Goal: Task Accomplishment & Management: Use online tool/utility

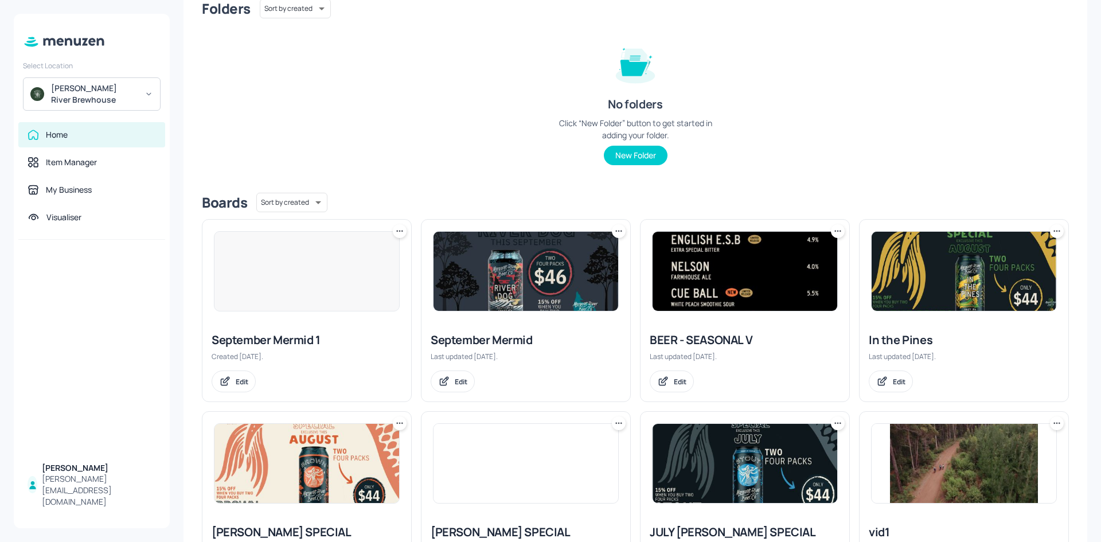
scroll to position [115, 0]
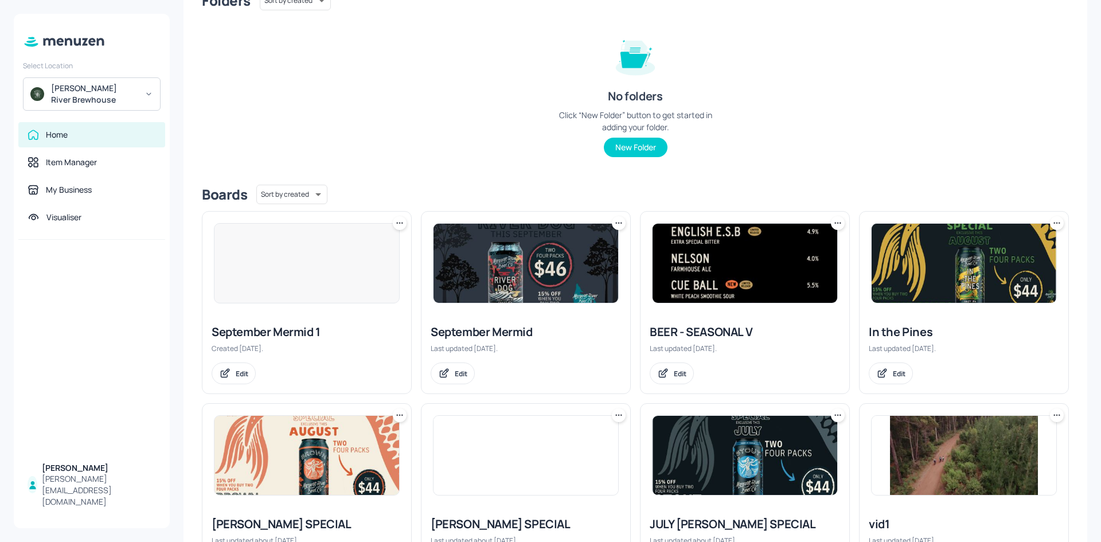
click at [508, 331] on div "September Mermid" at bounding box center [526, 332] width 190 height 16
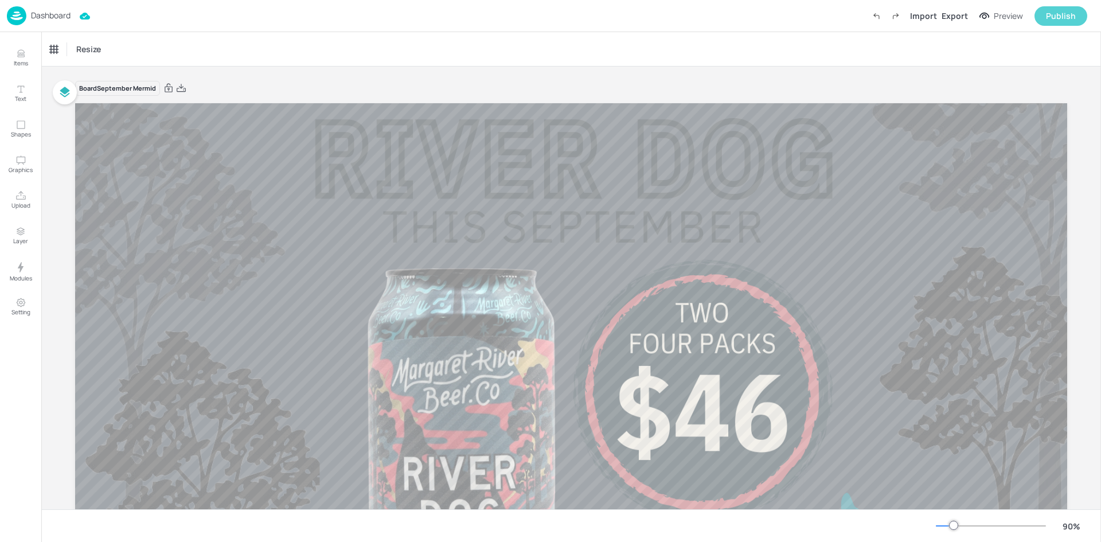
click at [1046, 18] on button "Publish" at bounding box center [1061, 15] width 53 height 19
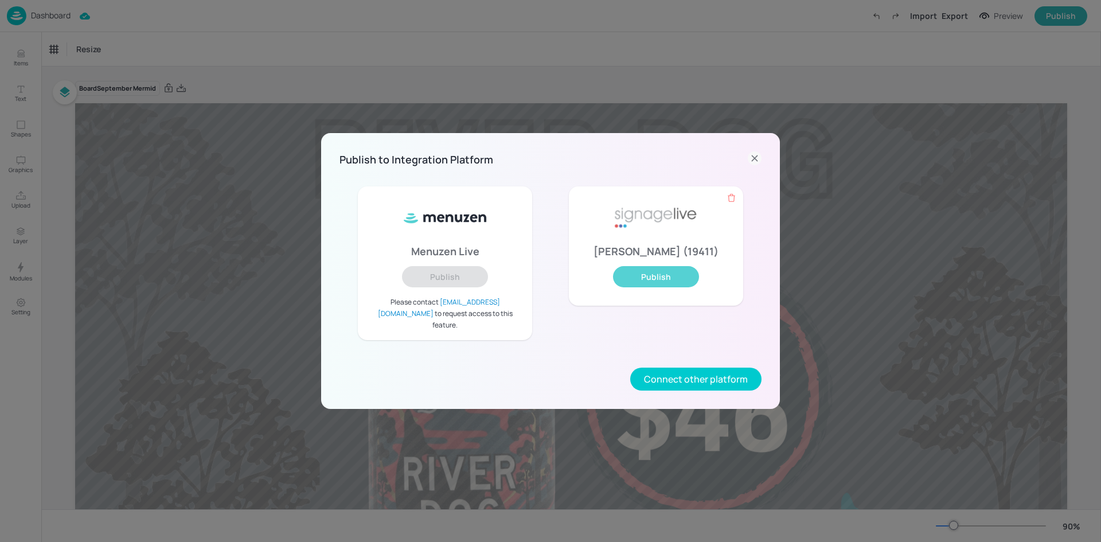
click at [676, 287] on button "Publish" at bounding box center [656, 276] width 86 height 21
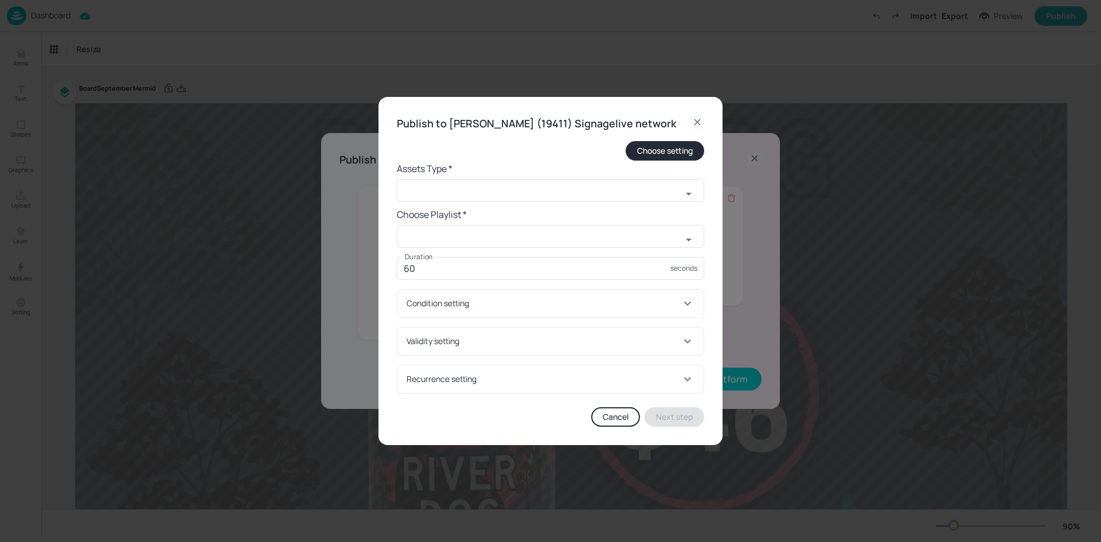
drag, startPoint x: 570, startPoint y: 217, endPoint x: 563, endPoint y: 198, distance: 20.3
click at [569, 216] on h6 "Choose Playlist *" at bounding box center [550, 214] width 307 height 16
click at [564, 196] on input "text" at bounding box center [539, 190] width 285 height 23
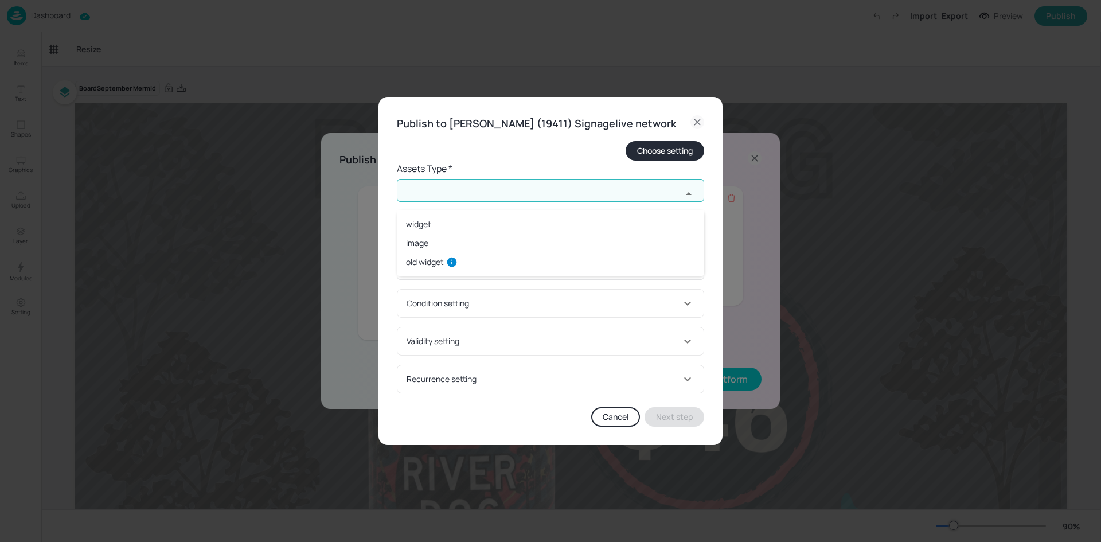
click at [557, 223] on li "widget" at bounding box center [550, 223] width 307 height 19
type input "widget"
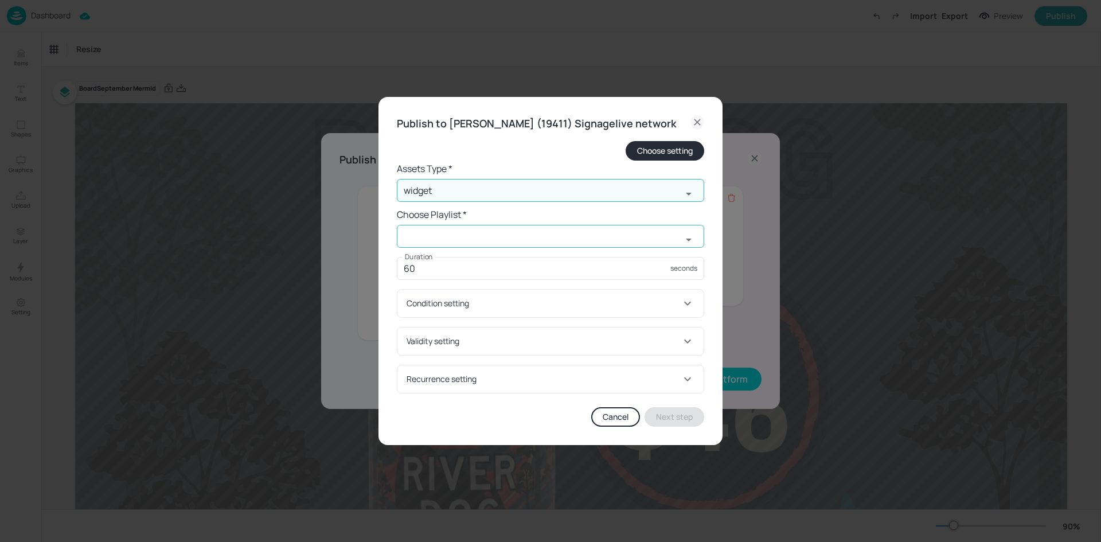
click at [552, 241] on input "text" at bounding box center [539, 236] width 285 height 23
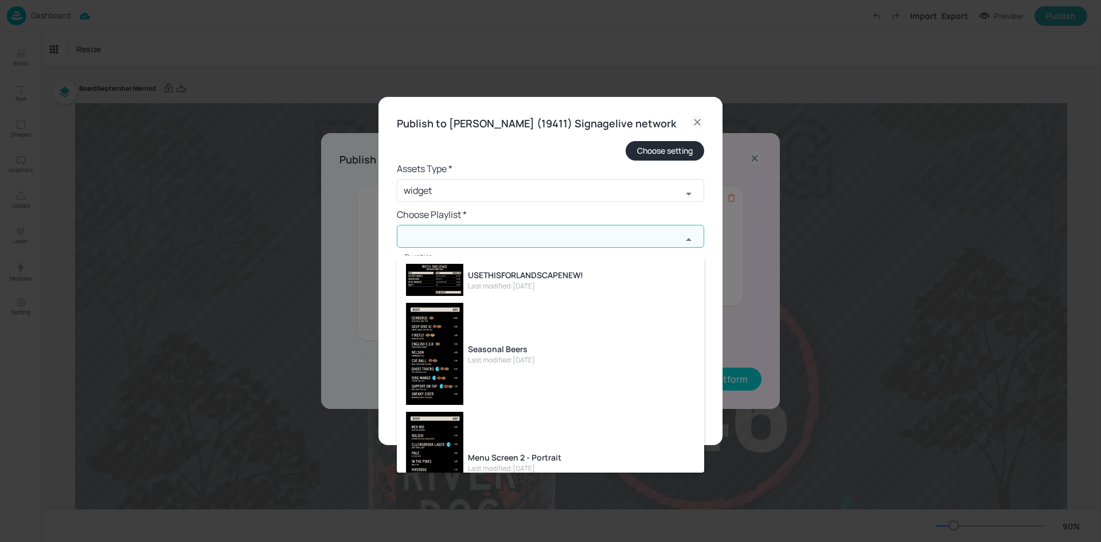
click at [556, 278] on div "USETHISFORLANDSCAPENEW!" at bounding box center [525, 275] width 115 height 12
type input "USETHISFORLANDSCAPENEW!"
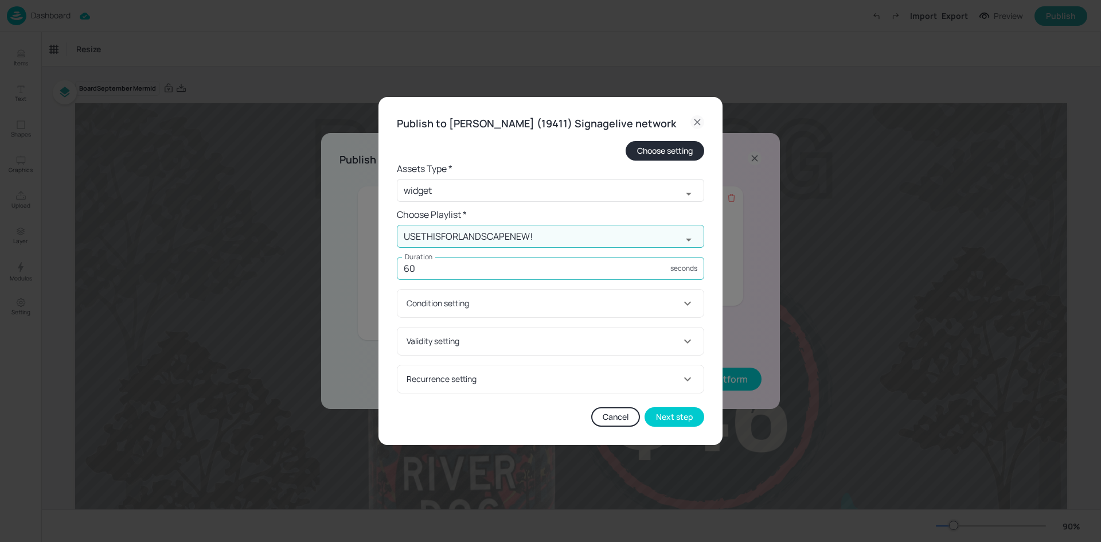
click at [555, 280] on input "60" at bounding box center [534, 268] width 274 height 23
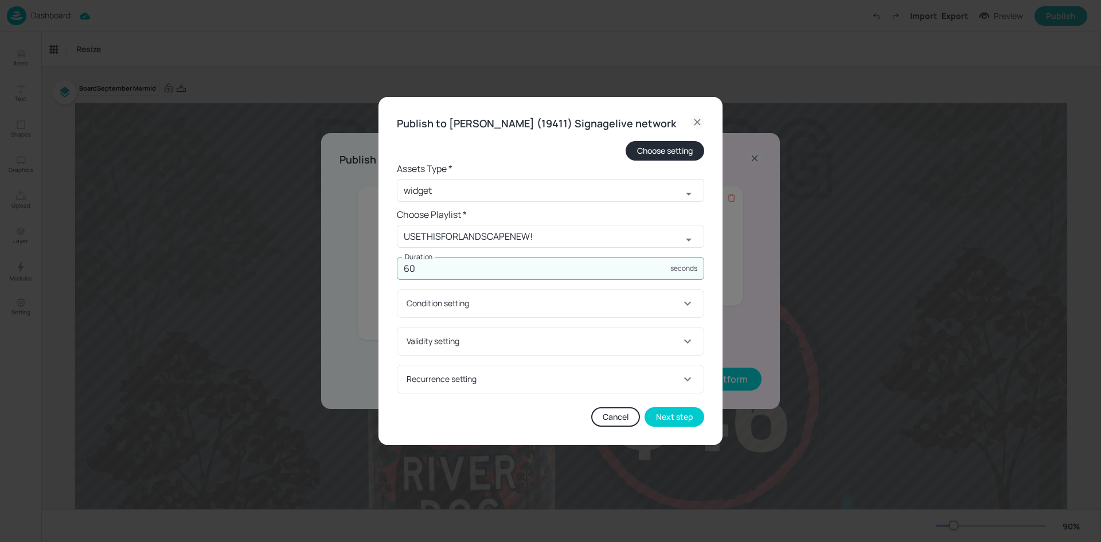
click at [555, 280] on input "60" at bounding box center [534, 268] width 274 height 23
type input "25"
click at [603, 366] on form "Choose setting Assets Type * widget ​ Choose Playlist * USETHISFORLANDSCAPENEW!…" at bounding box center [550, 267] width 307 height 252
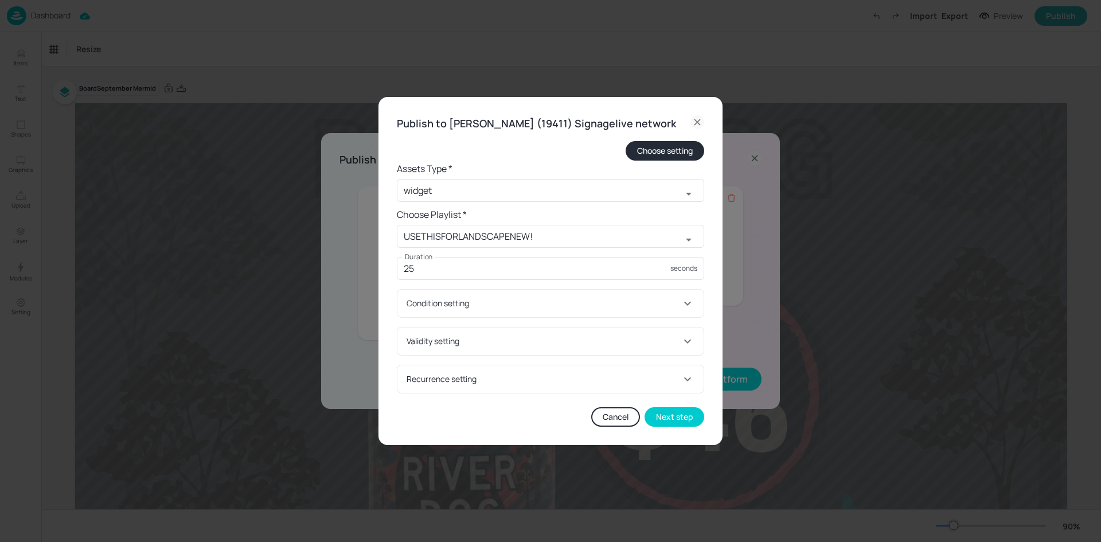
click at [526, 416] on div "Cancel Next step" at bounding box center [550, 416] width 307 height 19
click at [680, 421] on button "Next step" at bounding box center [675, 416] width 60 height 19
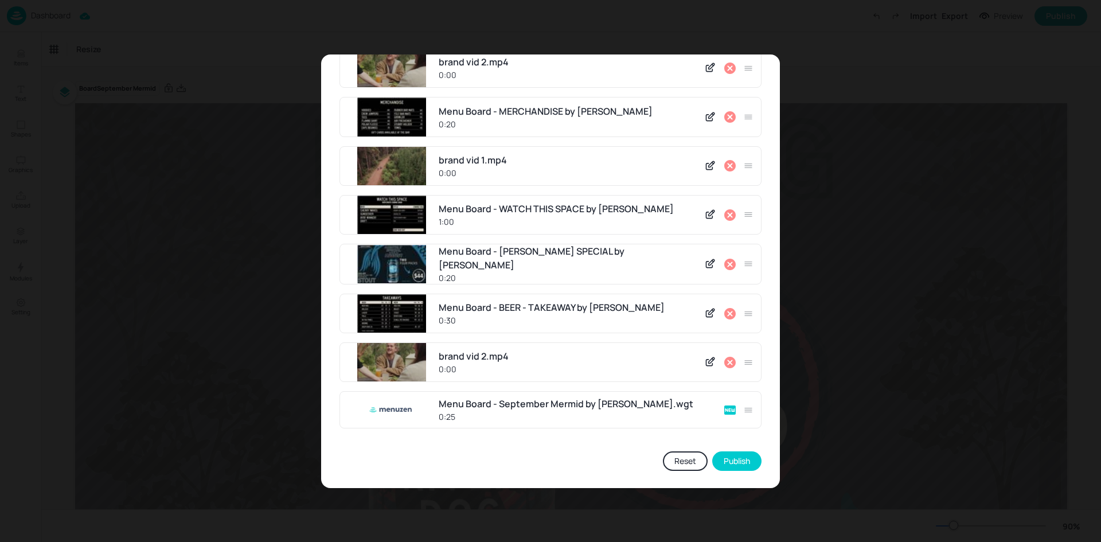
scroll to position [295, 0]
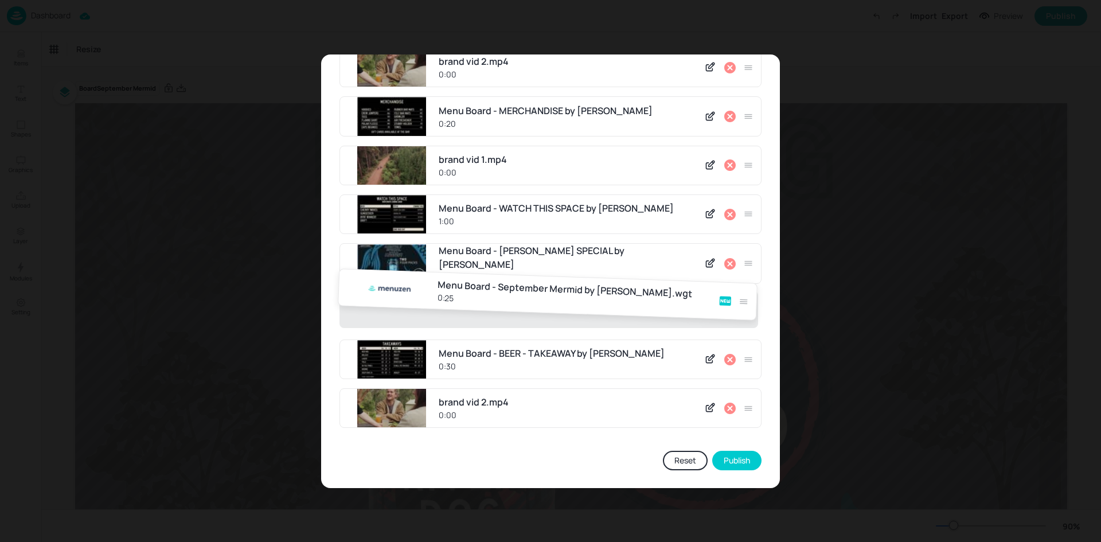
drag, startPoint x: 743, startPoint y: 409, endPoint x: 743, endPoint y: 289, distance: 119.9
click at [743, 289] on div "Menu Board - WATCH THIS SPACE by Menuzen 1:00 brand vid 1.mp4 0:00 Menu Board -…" at bounding box center [550, 120] width 422 height 634
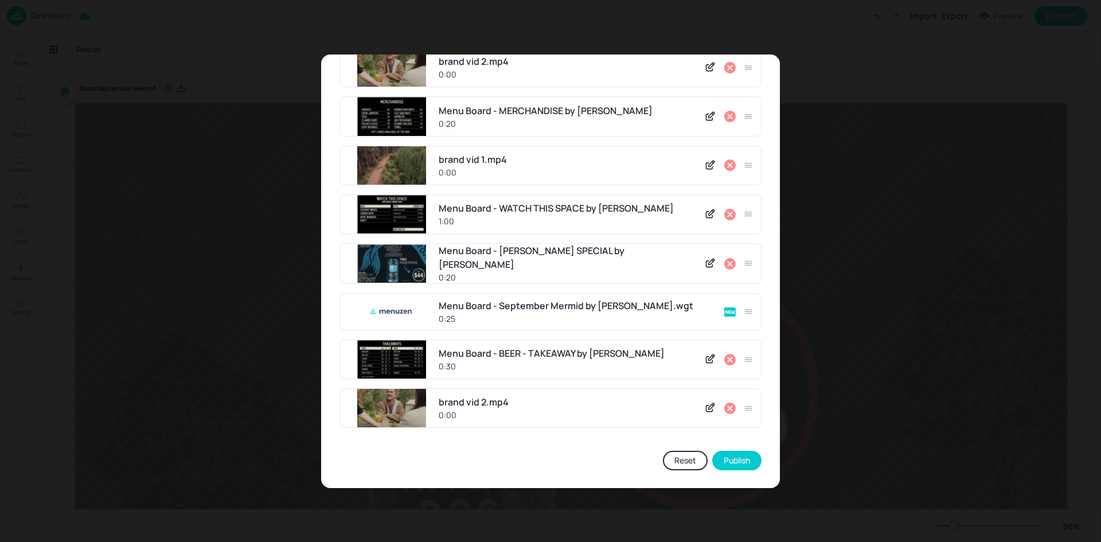
click at [726, 263] on icon at bounding box center [730, 264] width 14 height 14
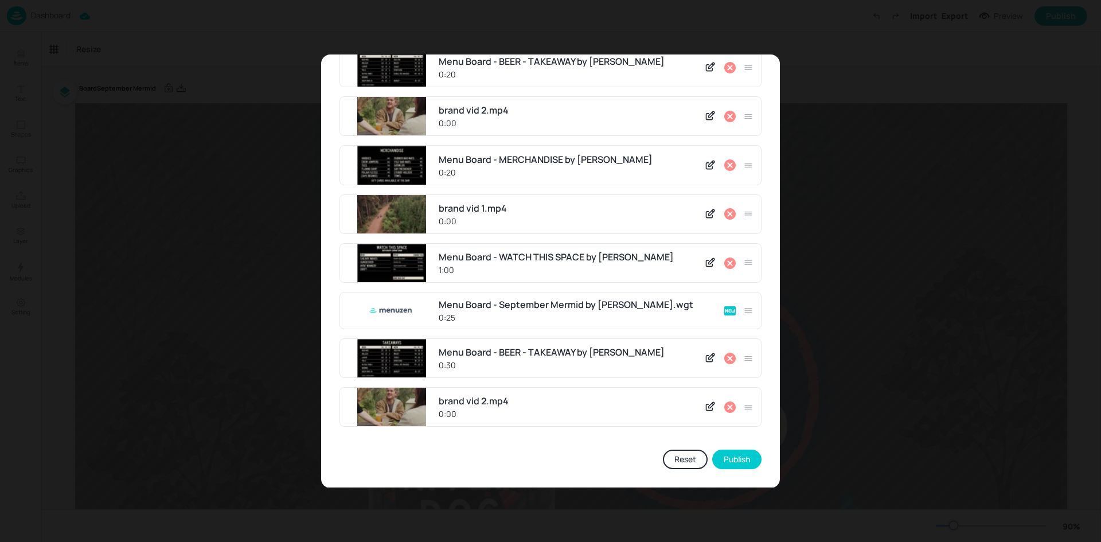
scroll to position [246, 0]
click at [732, 452] on button "Publish" at bounding box center [736, 459] width 49 height 19
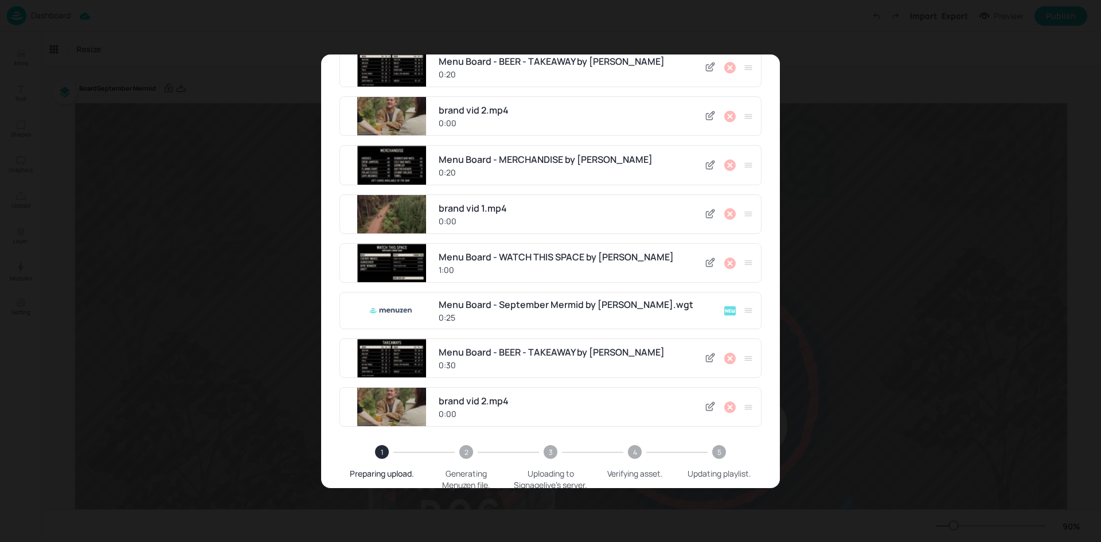
scroll to position [301, 0]
